Goal: Transaction & Acquisition: Purchase product/service

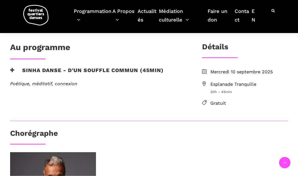
scroll to position [107, 0]
click at [134, 64] on div "Au programme Sinha Danse - D'un souffle commun (45min) Poétique, méditatif, con…" at bounding box center [97, 71] width 185 height 58
click at [148, 71] on h3 "Sinha Danse - D'un souffle commun (45min)" at bounding box center [86, 73] width 153 height 13
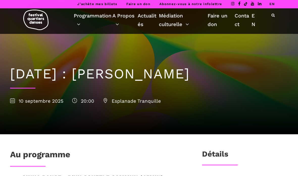
scroll to position [0, 0]
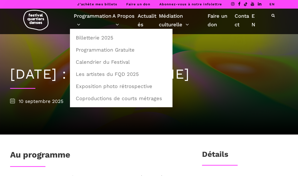
click at [83, 20] on link "Programmation" at bounding box center [93, 20] width 39 height 17
click at [129, 51] on link "Programmation Gratuite" at bounding box center [121, 50] width 97 height 12
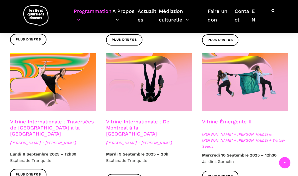
scroll to position [382, 0]
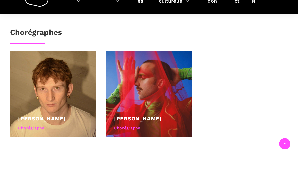
scroll to position [237, 0]
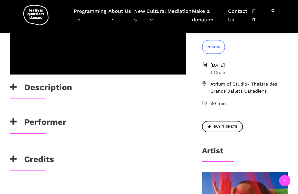
scroll to position [137, 0]
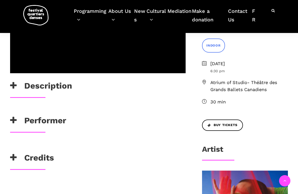
click at [70, 83] on h3 "Description" at bounding box center [41, 87] width 62 height 13
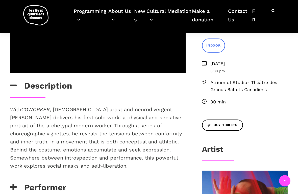
click at [53, 87] on h3 "Description" at bounding box center [41, 87] width 62 height 13
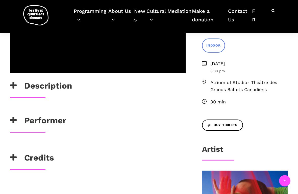
click at [59, 121] on h3 "Performer" at bounding box center [38, 122] width 56 height 13
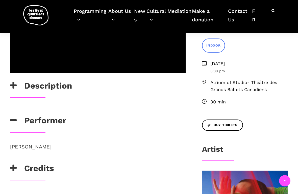
click at [65, 120] on h3 "Performer" at bounding box center [38, 122] width 56 height 13
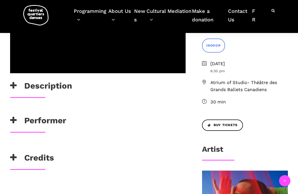
click at [47, 151] on div "Nicholas Bellefleur" at bounding box center [97, 148] width 185 height 10
click at [49, 155] on h3 "Credits" at bounding box center [32, 159] width 44 height 13
click at [50, 157] on h3 "Credits" at bounding box center [32, 159] width 44 height 13
click at [226, 124] on span "Buy Tickets" at bounding box center [222, 125] width 30 height 5
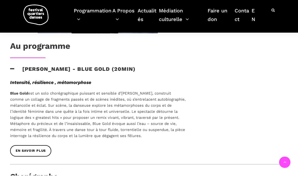
scroll to position [236, 0]
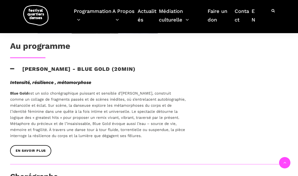
click at [135, 71] on h3 "[PERSON_NAME] - Blue Gold (20min)" at bounding box center [72, 72] width 125 height 13
